Goal: Information Seeking & Learning: Understand process/instructions

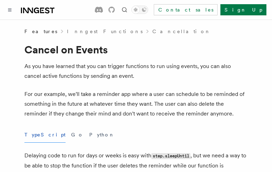
click at [36, 135] on button "TypeScript" at bounding box center [44, 135] width 41 height 16
click at [71, 135] on button "Go" at bounding box center [77, 135] width 13 height 16
